Goal: Information Seeking & Learning: Learn about a topic

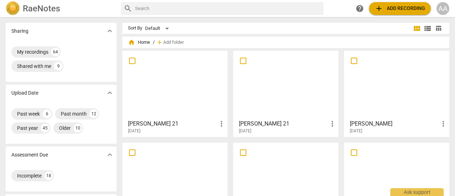
click at [187, 97] on div at bounding box center [175, 84] width 100 height 63
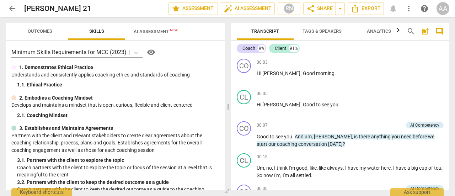
click at [380, 31] on span "Analytics" at bounding box center [379, 30] width 24 height 5
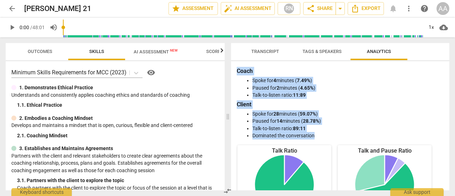
drag, startPoint x: 237, startPoint y: 70, endPoint x: 316, endPoint y: 133, distance: 101.2
click at [316, 133] on div "Coach Spoke for 4 minutes ( 7.49% ) Paused for 2 minutes ( 4.65% ) Talk-to-list…" at bounding box center [340, 103] width 207 height 73
copy div "Coach Spoke for 4 minutes ( 7.49% ) Paused for 2 minutes ( 4.65% ) Talk-to-list…"
